Goal: Transaction & Acquisition: Subscribe to service/newsletter

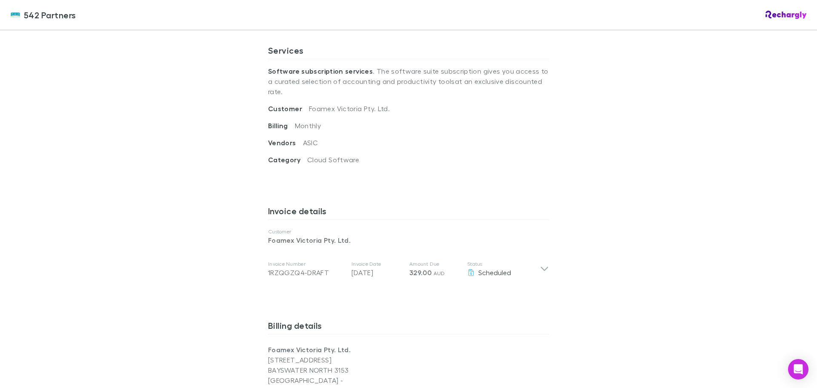
scroll to position [298, 0]
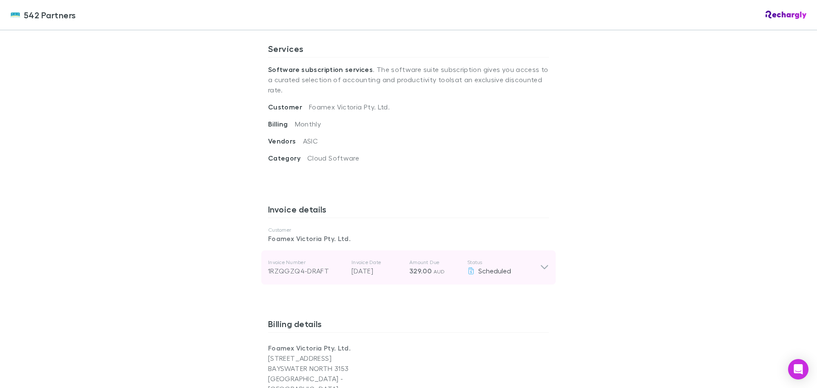
click at [542, 262] on icon at bounding box center [544, 267] width 9 height 10
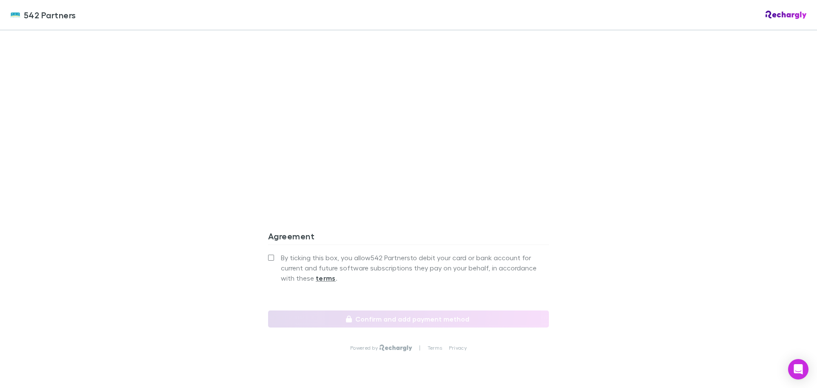
scroll to position [797, 0]
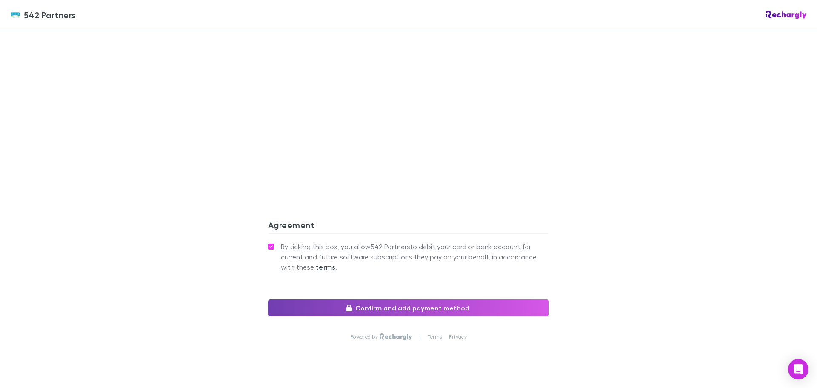
click at [393, 299] on button "Confirm and add payment method" at bounding box center [408, 307] width 281 height 17
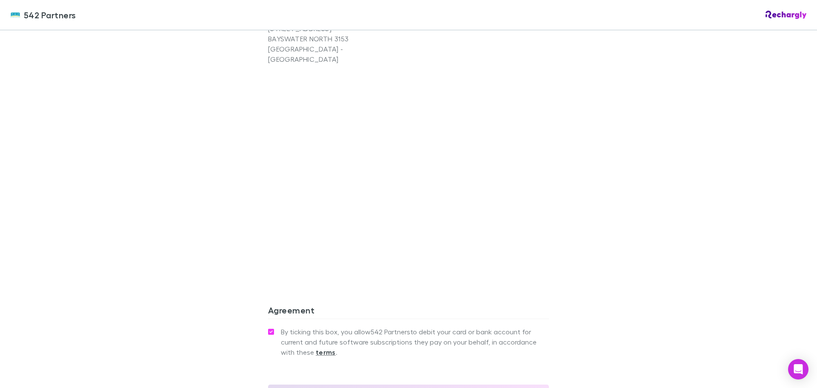
scroll to position [626, 0]
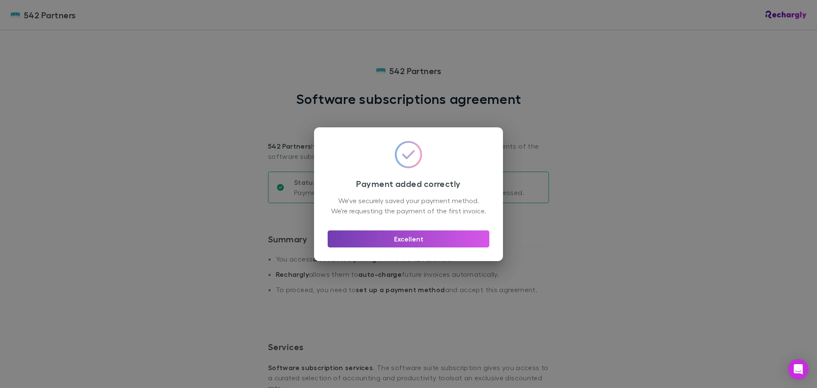
click at [408, 241] on button "Excellent" at bounding box center [409, 238] width 162 height 17
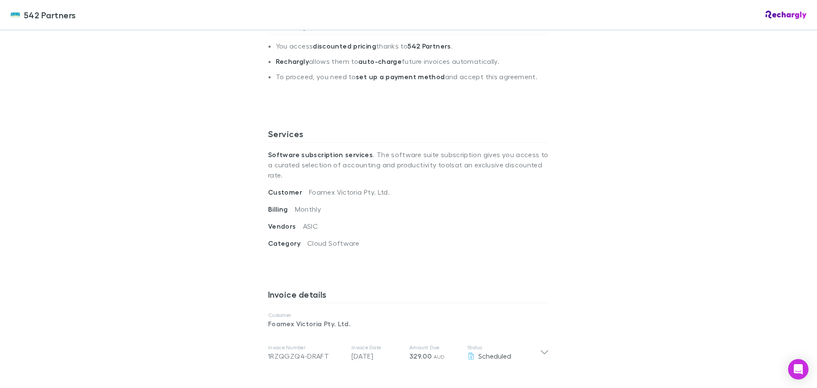
scroll to position [170, 0]
